Goal: Contribute content: Contribute content

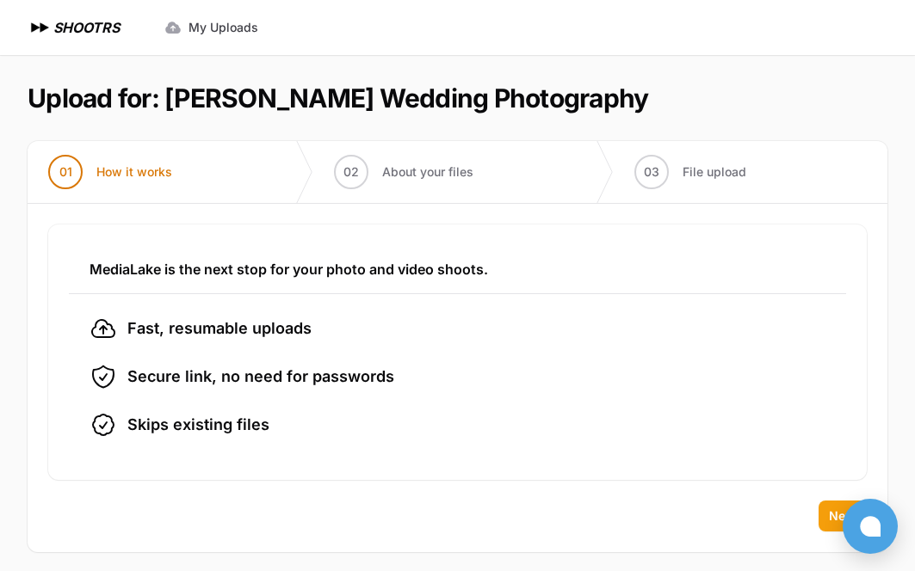
click at [835, 509] on span "Next" at bounding box center [843, 516] width 28 height 17
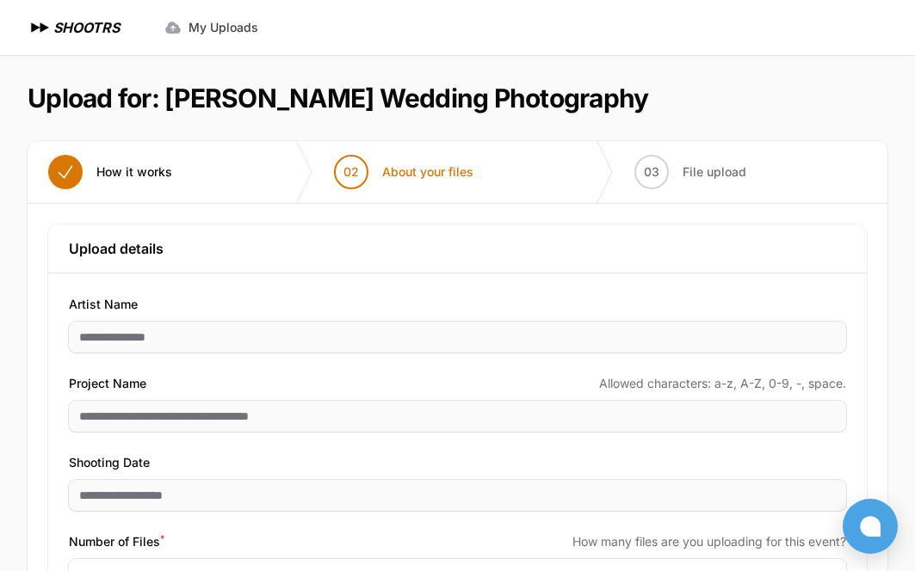
scroll to position [139, 0]
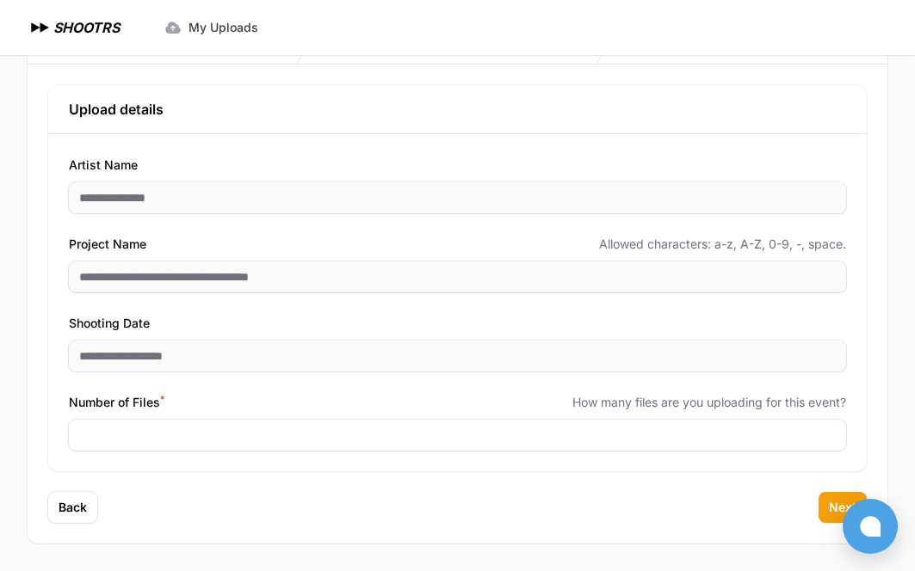
click at [835, 508] on span "Next" at bounding box center [843, 507] width 28 height 17
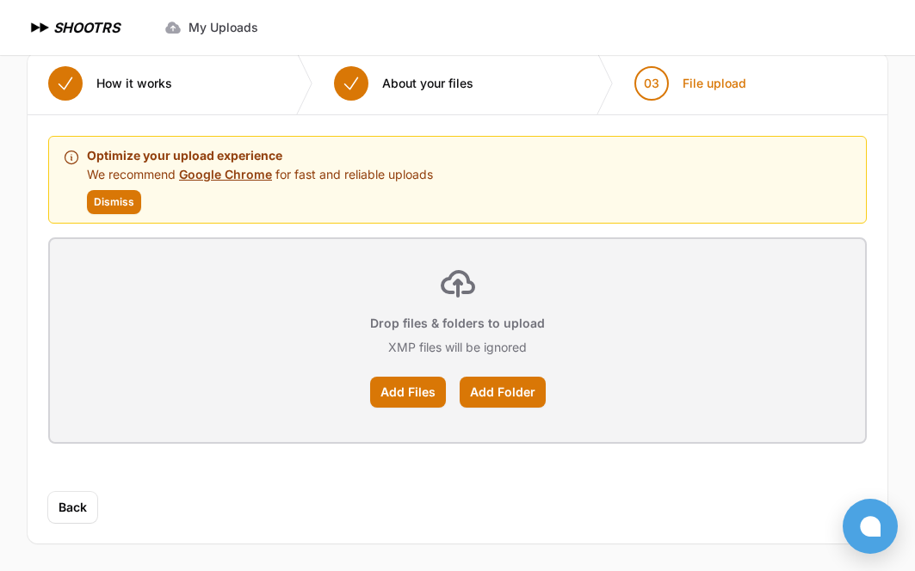
scroll to position [89, 0]
click at [400, 392] on label "Add Files" at bounding box center [408, 392] width 76 height 31
click at [0, 0] on input "Add Files" at bounding box center [0, 0] width 0 height 0
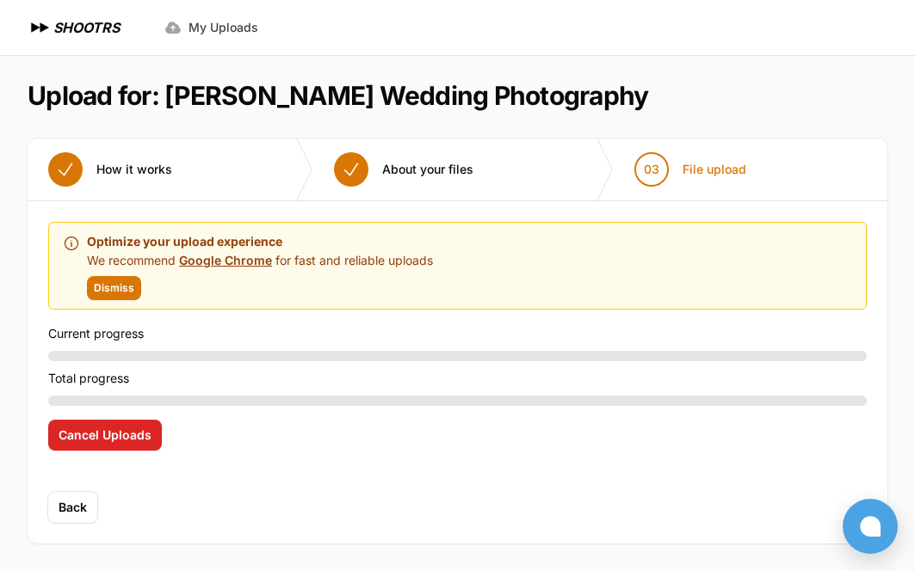
scroll to position [3, 0]
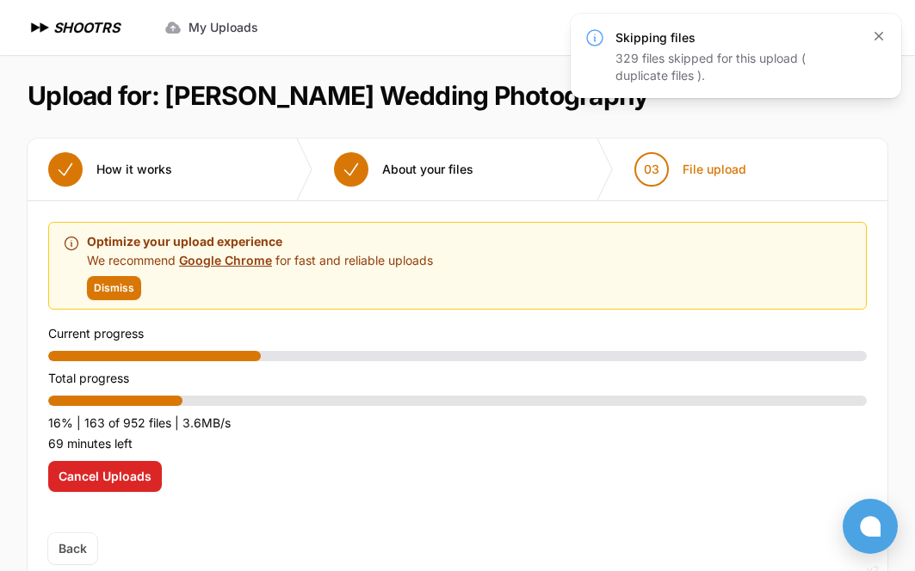
click at [880, 32] on icon "button" at bounding box center [878, 36] width 17 height 17
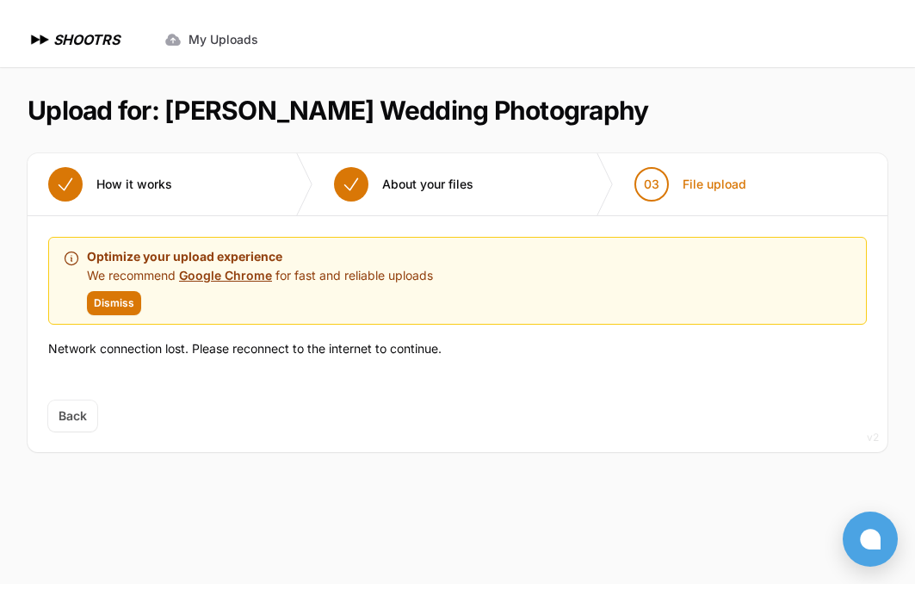
scroll to position [0, 0]
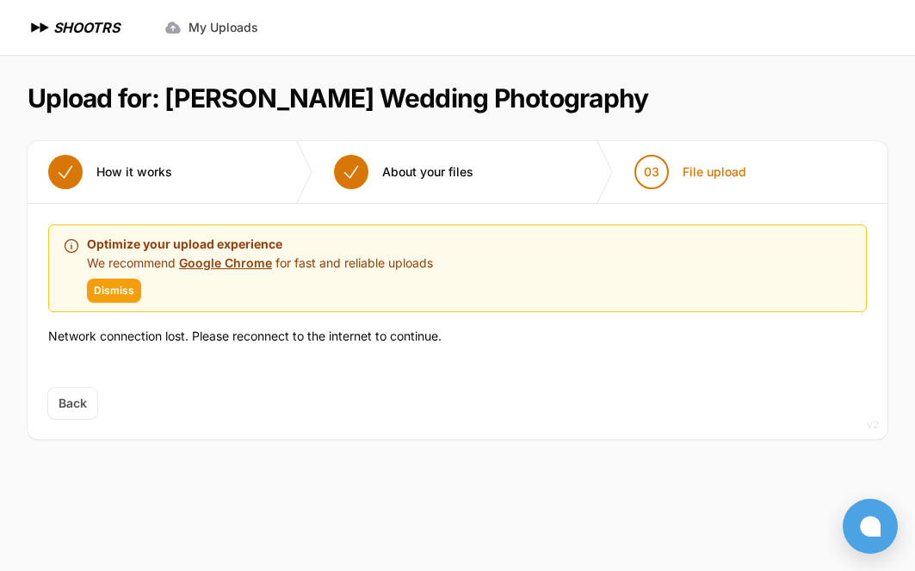
drag, startPoint x: 636, startPoint y: 17, endPoint x: 117, endPoint y: 295, distance: 588.7
click at [117, 295] on span "Dismiss" at bounding box center [114, 291] width 40 height 14
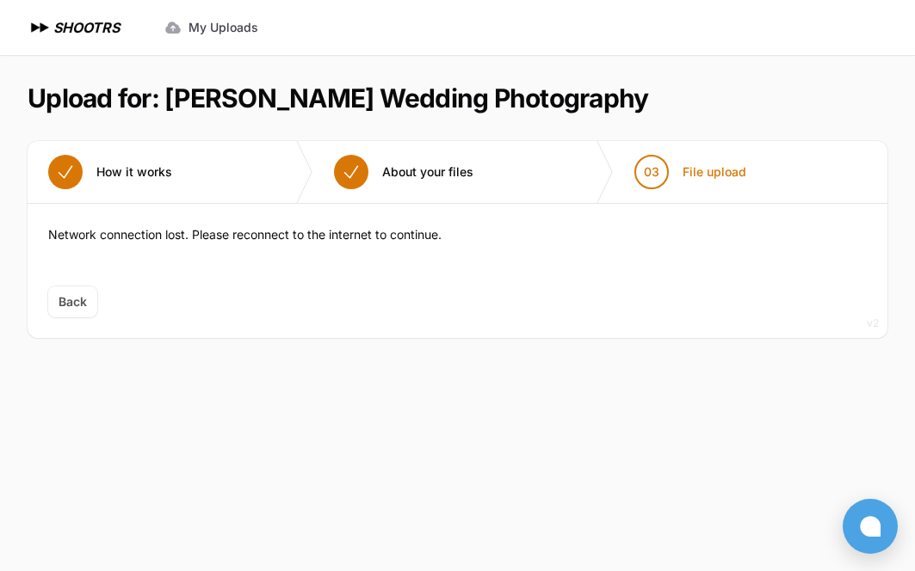
drag, startPoint x: 583, startPoint y: 2, endPoint x: 845, endPoint y: 99, distance: 279.9
click at [845, 98] on header "Upload for: [PERSON_NAME] Wedding Photography" at bounding box center [458, 98] width 860 height 31
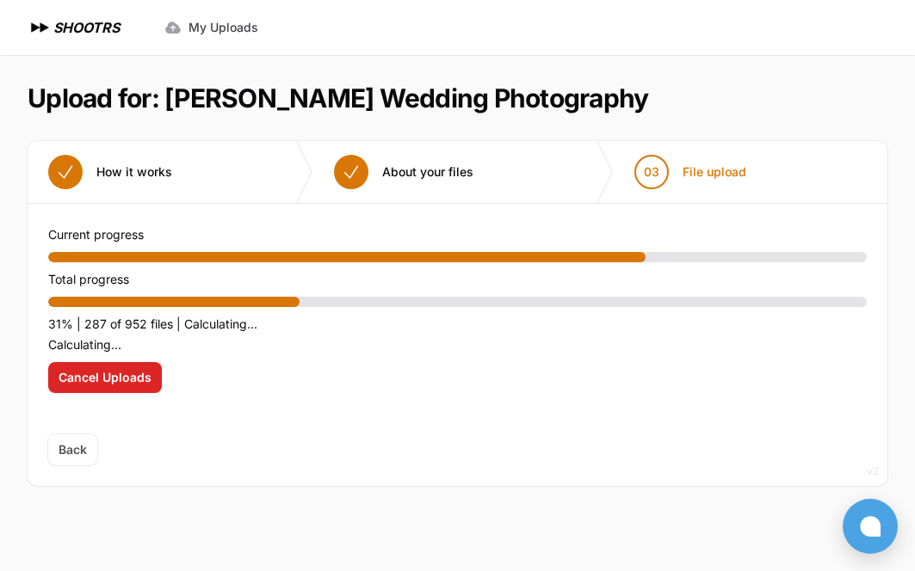
drag, startPoint x: 871, startPoint y: 0, endPoint x: 776, endPoint y: 100, distance: 137.6
click at [776, 99] on header "Upload for: [PERSON_NAME] Wedding Photography" at bounding box center [458, 98] width 860 height 31
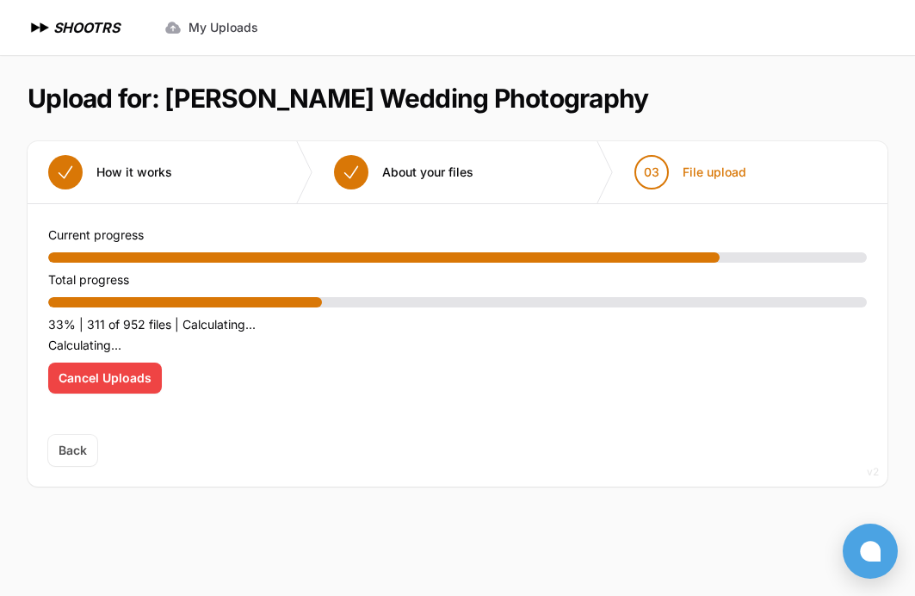
click at [129, 386] on button "Cancel Uploads" at bounding box center [105, 377] width 114 height 31
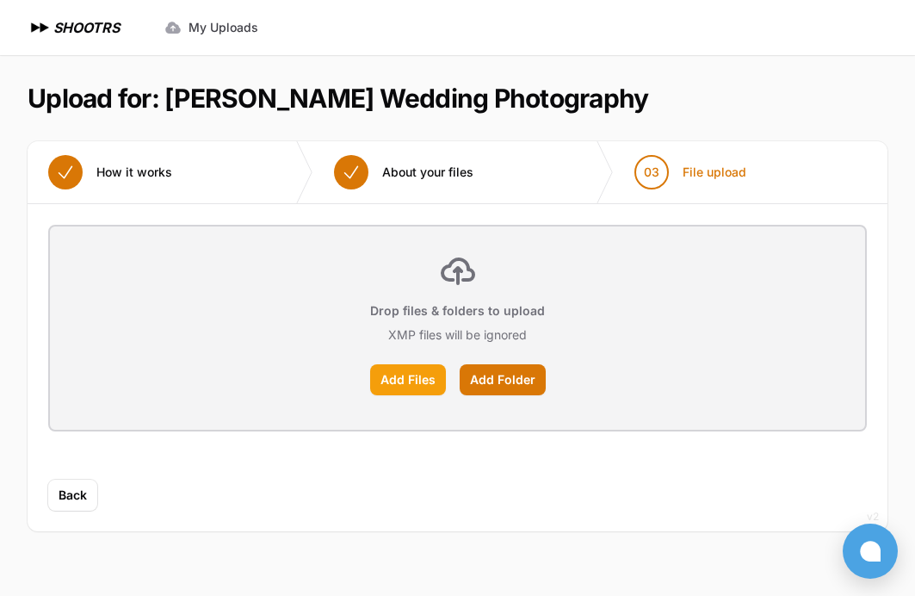
click at [404, 373] on label "Add Files" at bounding box center [408, 379] width 76 height 31
click at [0, 0] on input "Add Files" at bounding box center [0, 0] width 0 height 0
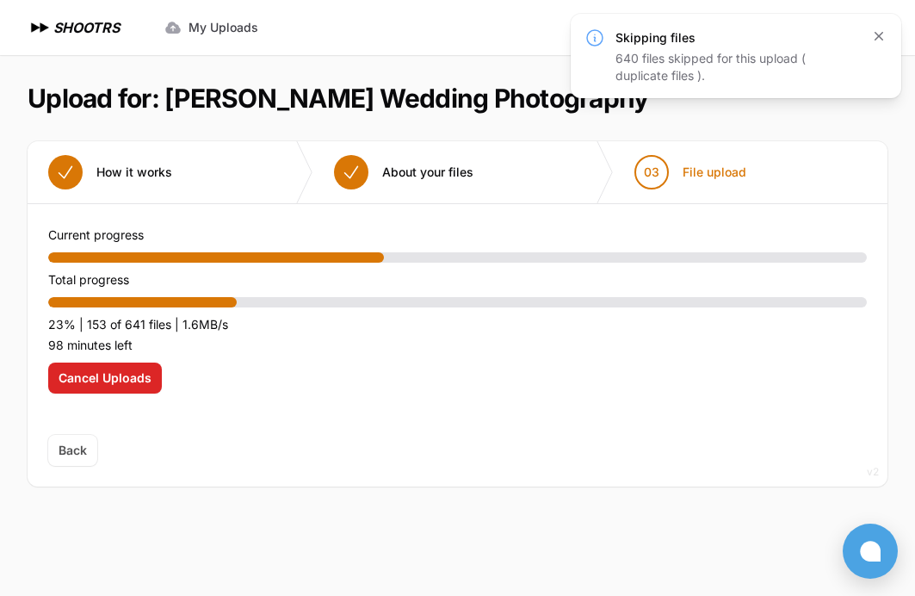
click at [880, 29] on icon "button" at bounding box center [878, 36] width 17 height 17
